Goal: Task Accomplishment & Management: Use online tool/utility

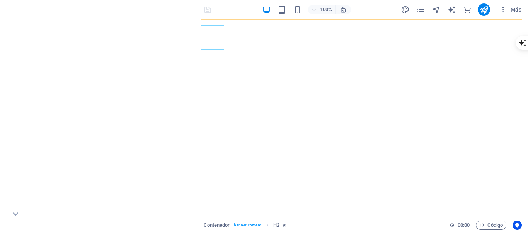
click at [111, 25] on span "Logo" at bounding box center [112, 24] width 10 height 5
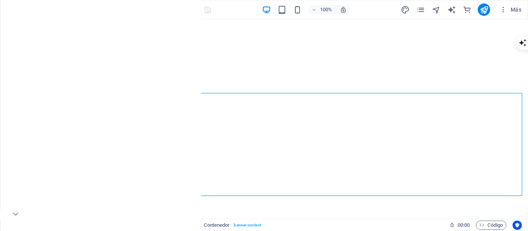
click at [16, 12] on icon "button" at bounding box center [15, 9] width 9 height 9
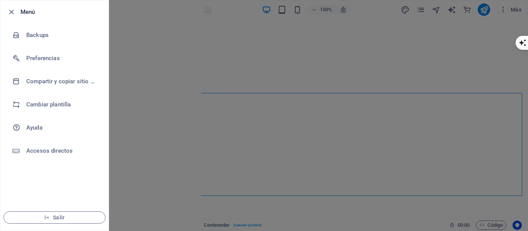
click at [171, 101] on div at bounding box center [264, 115] width 528 height 231
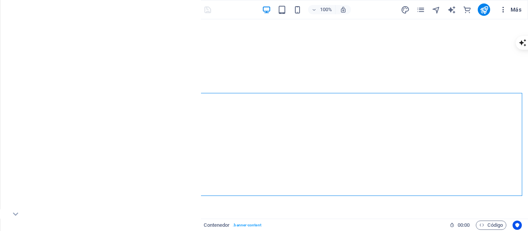
click at [503, 10] on icon "button" at bounding box center [503, 10] width 8 height 8
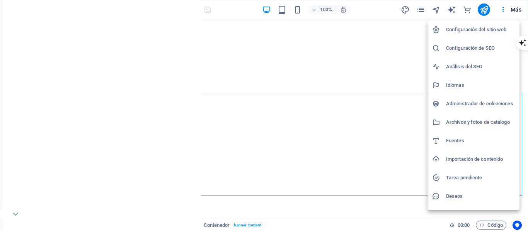
click at [461, 27] on h6 "Configuración del sitio web" at bounding box center [480, 29] width 69 height 9
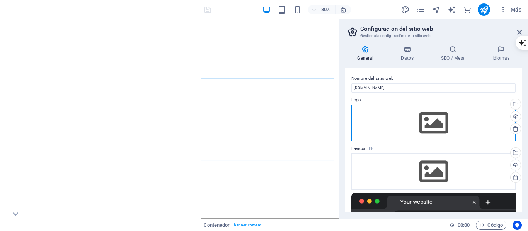
click at [421, 119] on div "Arrastra archivos aquí, haz clic para escoger archivos o selecciona archivos de…" at bounding box center [433, 123] width 164 height 36
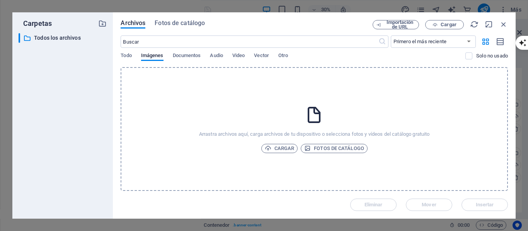
drag, startPoint x: 253, startPoint y: 90, endPoint x: 170, endPoint y: 105, distance: 85.1
drag, startPoint x: 170, startPoint y: 105, endPoint x: 342, endPoint y: 102, distance: 172.6
click at [342, 102] on div "Arrastra archivos aquí, carga archivos de tu dispositivo o selecciona fotos y v…" at bounding box center [313, 129] width 387 height 124
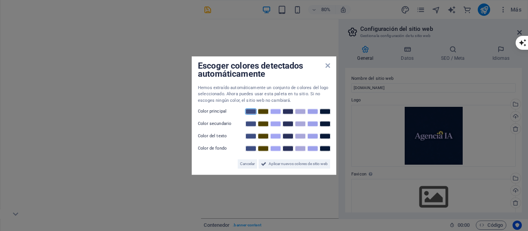
click at [249, 111] on link at bounding box center [251, 112] width 12 height 6
click at [327, 64] on icon at bounding box center [327, 66] width 5 height 6
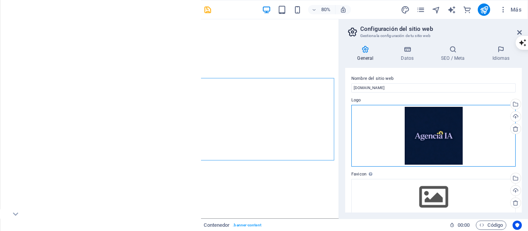
click at [480, 126] on div "Arrastra archivos aquí, haz clic para escoger archivos o selecciona archivos de…" at bounding box center [433, 136] width 164 height 62
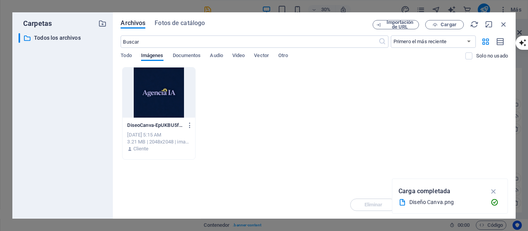
click at [268, 108] on div "DiseoCanva-EpUKBU5fLvMBm--z1Q9WQg.png DiseoCanva-EpUKBU5fLvMBm--z1Q9WQg.png Oct…" at bounding box center [313, 113] width 387 height 93
click at [503, 24] on icon "button" at bounding box center [503, 24] width 8 height 8
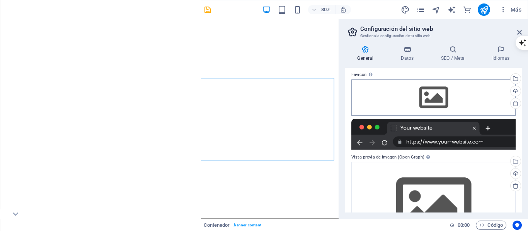
scroll to position [116, 0]
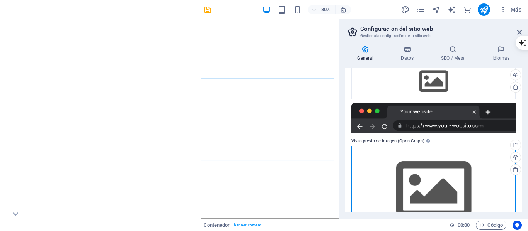
click at [429, 183] on div "Arrastra archivos aquí, haz clic para escoger archivos o selecciona archivos de…" at bounding box center [433, 190] width 164 height 88
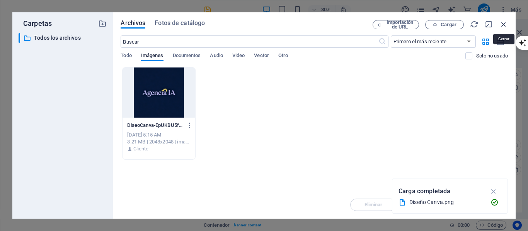
click at [502, 24] on icon "button" at bounding box center [503, 24] width 8 height 8
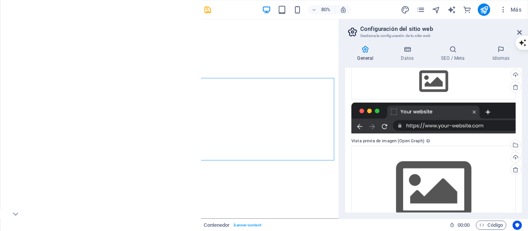
scroll to position [144, 0]
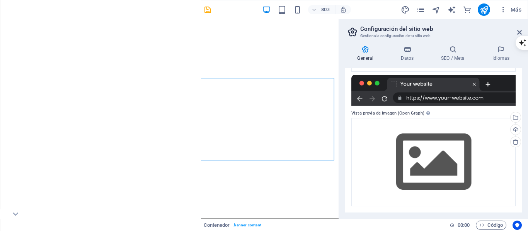
click at [447, 100] on div at bounding box center [433, 90] width 164 height 31
click at [384, 100] on div at bounding box center [433, 90] width 164 height 31
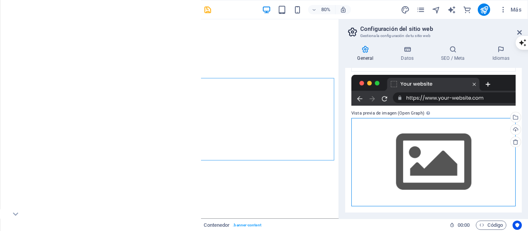
click at [428, 151] on div "Arrastra archivos aquí, haz clic para escoger archivos o selecciona archivos de…" at bounding box center [433, 162] width 164 height 88
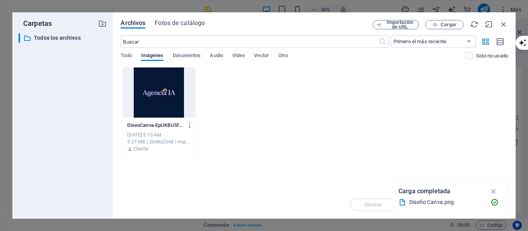
click at [154, 97] on div at bounding box center [158, 93] width 72 height 50
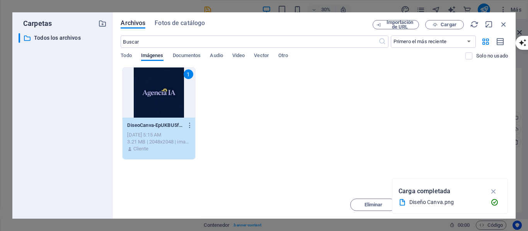
click at [154, 97] on body "vendeconia.info Home Favoritos Elementos Columnas Contenido Cuadros Accordion T…" at bounding box center [264, 115] width 528 height 231
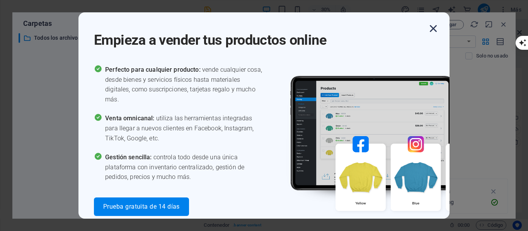
click at [429, 31] on icon "button" at bounding box center [433, 29] width 14 height 14
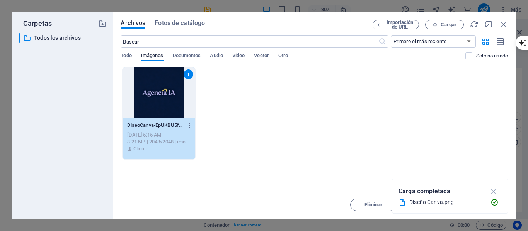
click at [254, 116] on div "1 DiseoCanva-EpUKBU5fLvMBm--z1Q9WQg.png DiseoCanva-EpUKBU5fLvMBm--z1Q9WQg.png O…" at bounding box center [313, 113] width 387 height 93
click at [378, 113] on div "1 DiseoCanva-EpUKBU5fLvMBm--z1Q9WQg.png DiseoCanva-EpUKBU5fLvMBm--z1Q9WQg.png O…" at bounding box center [313, 113] width 387 height 93
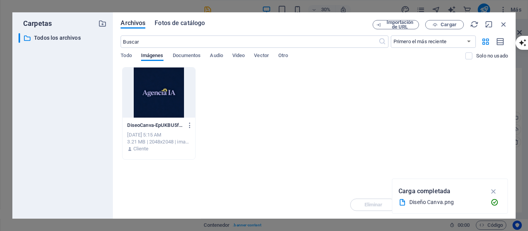
click at [187, 24] on span "Fotos de catálogo" at bounding box center [179, 23] width 50 height 9
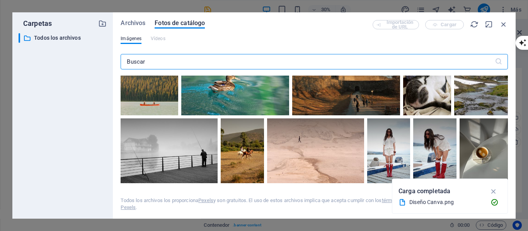
scroll to position [1120, 0]
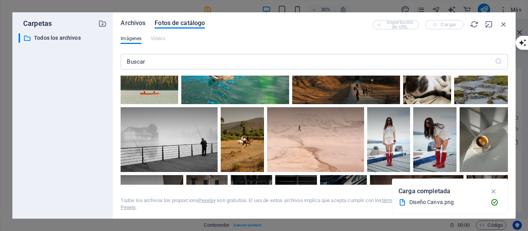
click at [141, 22] on span "Archivos" at bounding box center [132, 23] width 25 height 9
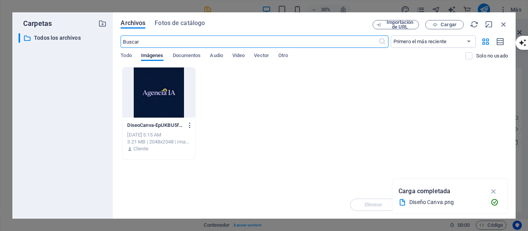
click at [188, 126] on icon "button" at bounding box center [189, 125] width 7 height 7
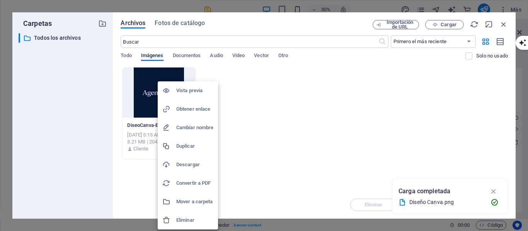
click at [292, 127] on div at bounding box center [264, 115] width 528 height 231
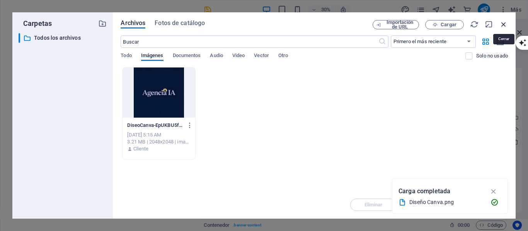
click at [501, 23] on icon "button" at bounding box center [503, 24] width 8 height 8
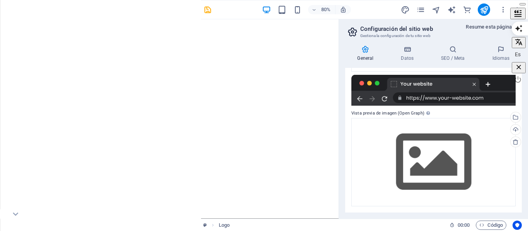
click at [520, 20] on div at bounding box center [517, 14] width 15 height 12
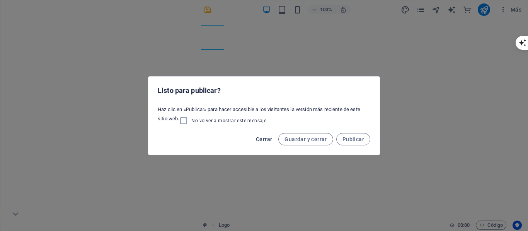
click at [262, 137] on span "Cerrar" at bounding box center [264, 139] width 16 height 6
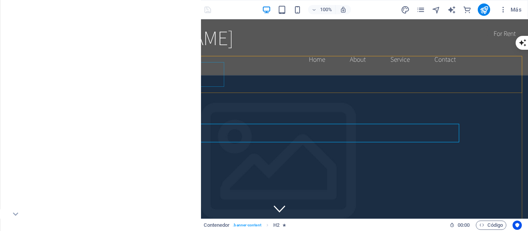
click at [125, 58] on icon at bounding box center [125, 58] width 4 height 8
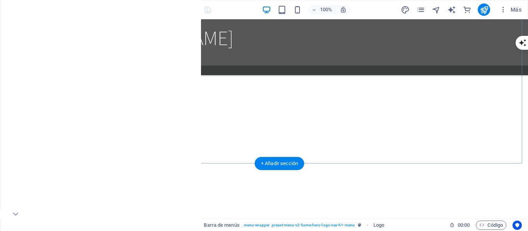
scroll to position [873, 0]
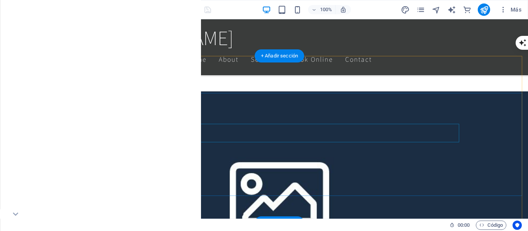
scroll to position [0, 0]
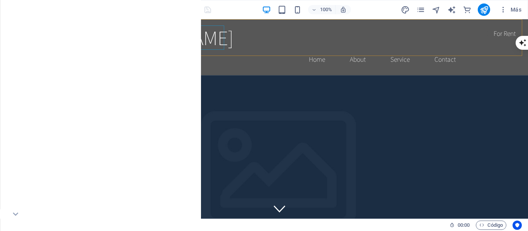
click at [112, 24] on span "Logo" at bounding box center [112, 24] width 10 height 5
click at [97, 23] on icon at bounding box center [100, 23] width 6 height 9
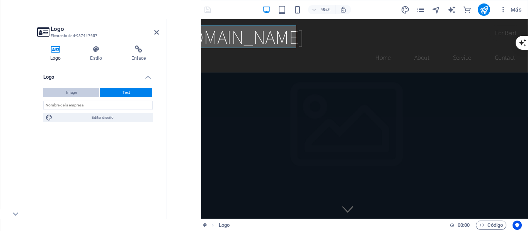
click at [75, 90] on span "Image" at bounding box center [71, 92] width 11 height 9
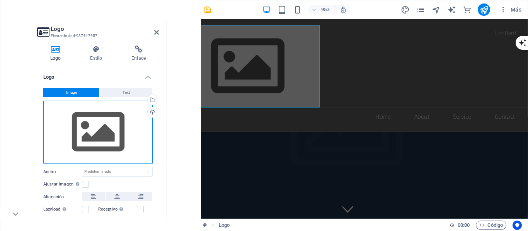
drag, startPoint x: 94, startPoint y: 129, endPoint x: 64, endPoint y: 122, distance: 30.2
click at [64, 122] on div "Arrastra archivos aquí, haz clic para escoger archivos o selecciona archivos de…" at bounding box center [97, 132] width 109 height 63
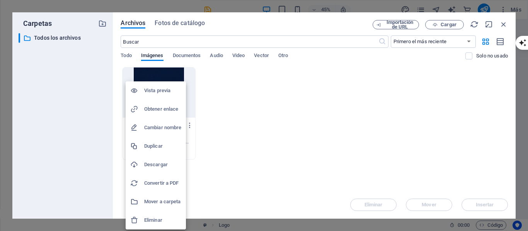
click at [209, 142] on div at bounding box center [264, 115] width 528 height 231
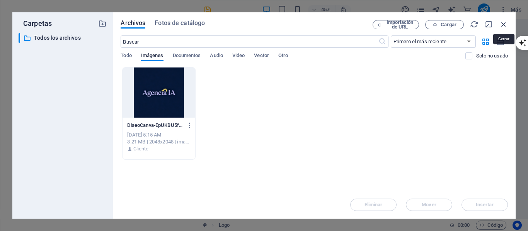
click at [504, 25] on icon "button" at bounding box center [503, 24] width 8 height 8
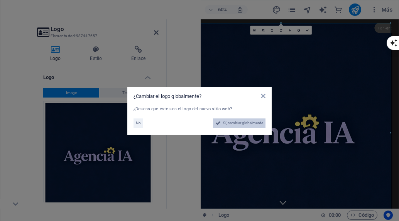
click at [228, 124] on span "Sí, cambiar globalmente" at bounding box center [243, 122] width 40 height 9
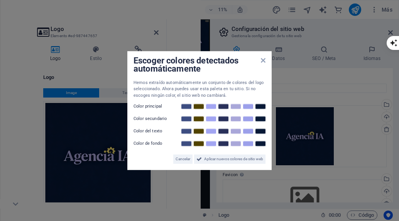
click at [111, 79] on aside "Escoger colores detectados automáticamente Hemos extraído automáticamente un co…" at bounding box center [199, 110] width 399 height 221
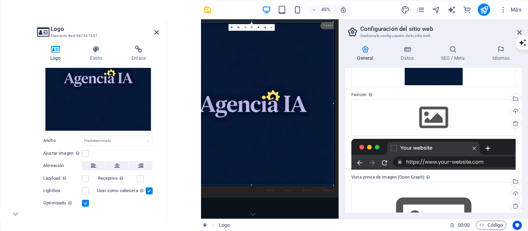
scroll to position [144, 0]
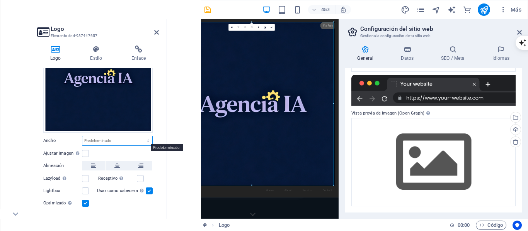
click at [115, 141] on select "Predeterminado automático px rem % em vh vw" at bounding box center [117, 140] width 70 height 9
click at [82, 136] on select "Predeterminado automático px rem % em vh vw" at bounding box center [117, 140] width 70 height 9
select select "DISABLED_OPTION_VALUE"
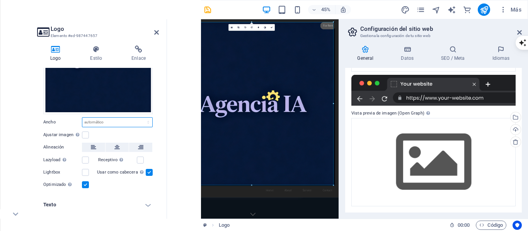
scroll to position [19, 0]
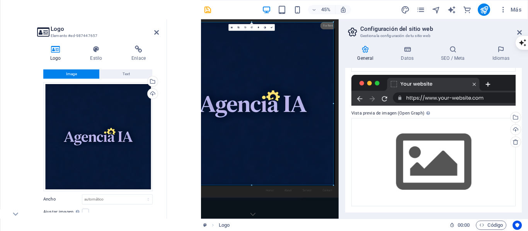
click at [342, 144] on div "General Datos SEO / Meta Idiomas Nombre del sitio web [DOMAIN_NAME] Logo Arrast…" at bounding box center [433, 129] width 189 height 180
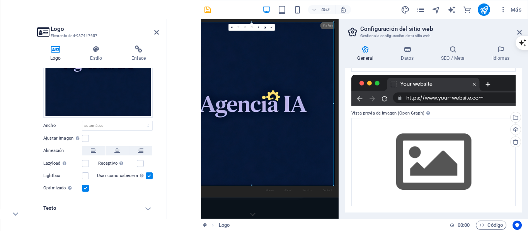
scroll to position [96, 0]
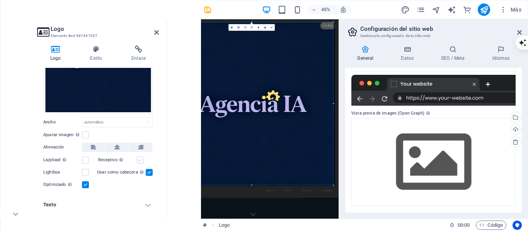
click at [141, 159] on label at bounding box center [140, 160] width 7 height 7
click at [0, 0] on input "Receptivo Automáticamente cargar tamaños optimizados de smartphone e imagen ret…" at bounding box center [0, 0] width 0 height 0
click at [138, 157] on label at bounding box center [140, 160] width 7 height 7
click at [0, 0] on input "Receptivo Automáticamente cargar tamaños optimizados de smartphone e imagen ret…" at bounding box center [0, 0] width 0 height 0
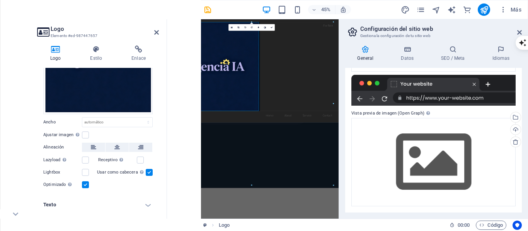
click at [145, 204] on h4 "Texto" at bounding box center [98, 205] width 122 height 19
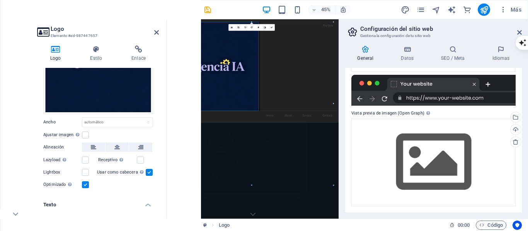
click at [147, 203] on h4 "Texto" at bounding box center [98, 203] width 122 height 14
click at [146, 204] on h4 "Texto" at bounding box center [98, 205] width 122 height 19
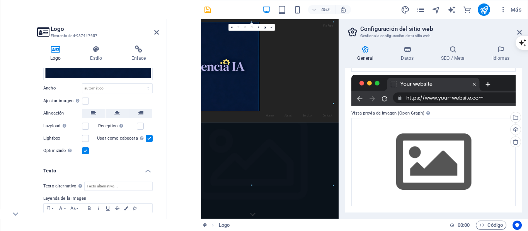
scroll to position [91, 0]
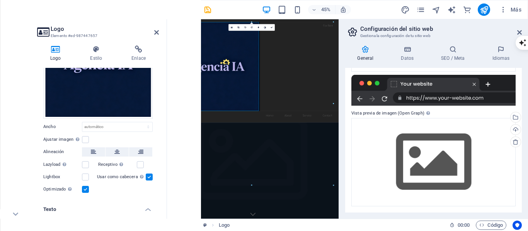
click at [12, 76] on icon "button" at bounding box center [15, 73] width 9 height 9
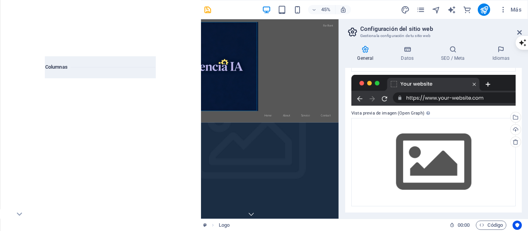
scroll to position [463, 0]
click at [224, 225] on span "Logo" at bounding box center [224, 225] width 11 height 9
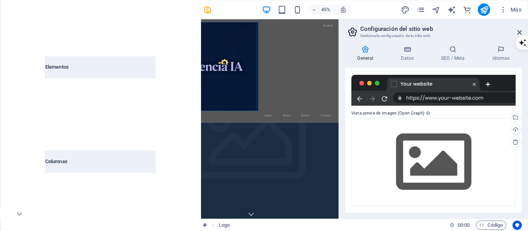
scroll to position [348, 0]
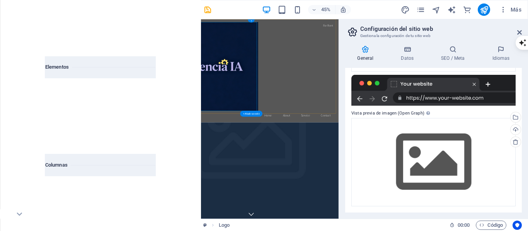
click at [289, 156] on div at bounding box center [357, 124] width 365 height 198
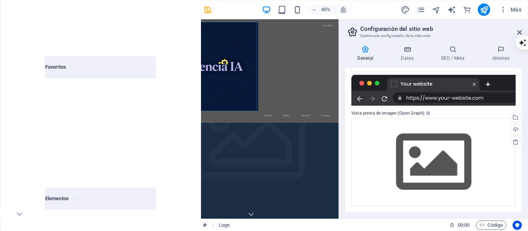
scroll to position [0, 0]
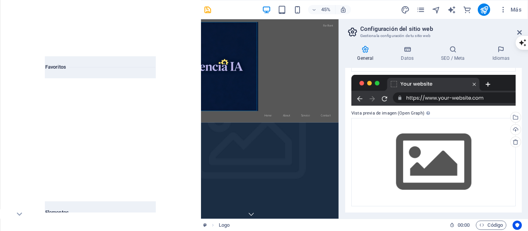
click at [154, 31] on icon "close panel" at bounding box center [152, 30] width 9 height 9
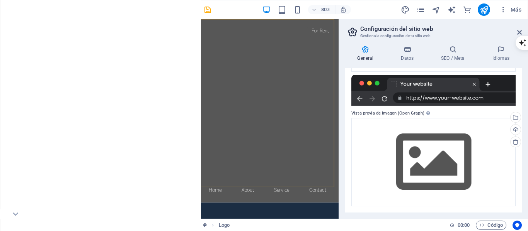
click at [62, 25] on div "Logo" at bounding box center [57, 22] width 20 height 7
click at [52, 24] on icon at bounding box center [52, 22] width 5 height 7
